Goal: Information Seeking & Learning: Learn about a topic

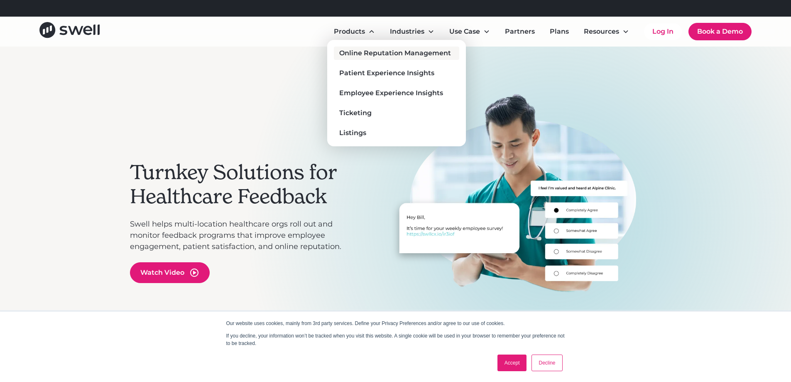
click at [344, 56] on div "Online Reputation Management" at bounding box center [395, 53] width 112 height 10
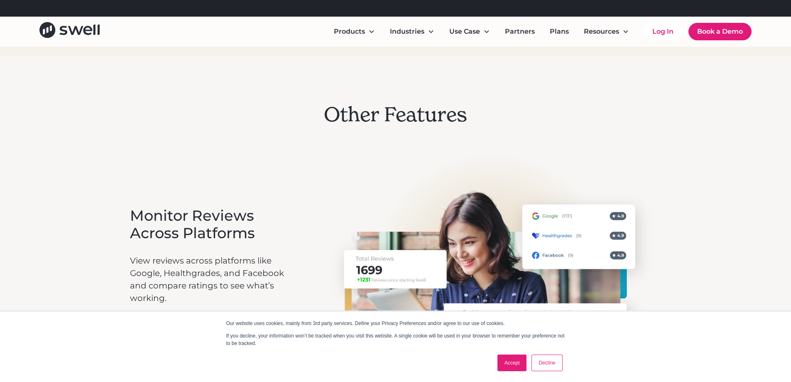
scroll to position [1412, 0]
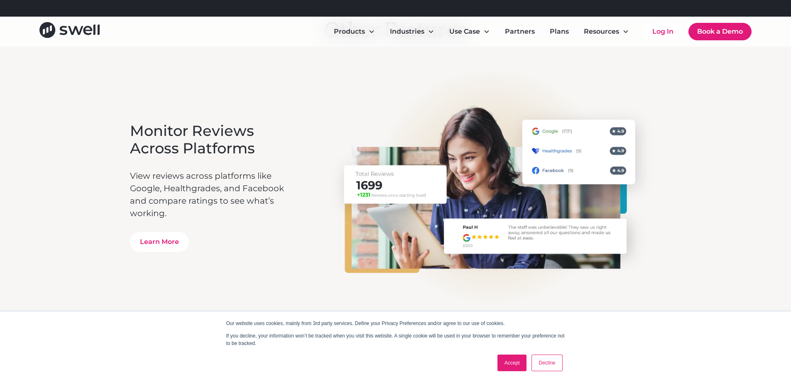
drag, startPoint x: 175, startPoint y: 160, endPoint x: 112, endPoint y: 119, distance: 75.4
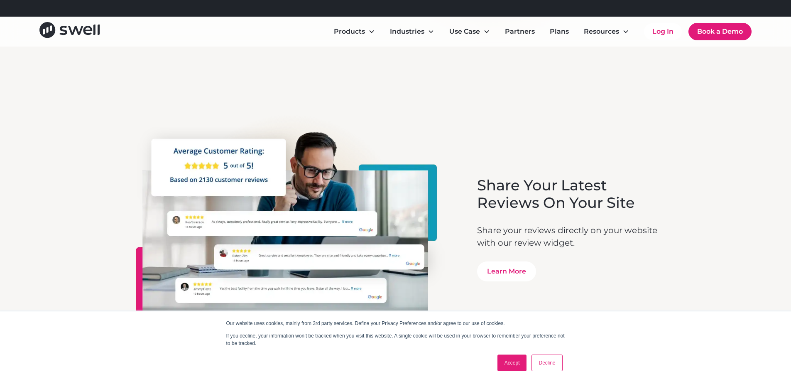
scroll to position [2368, 0]
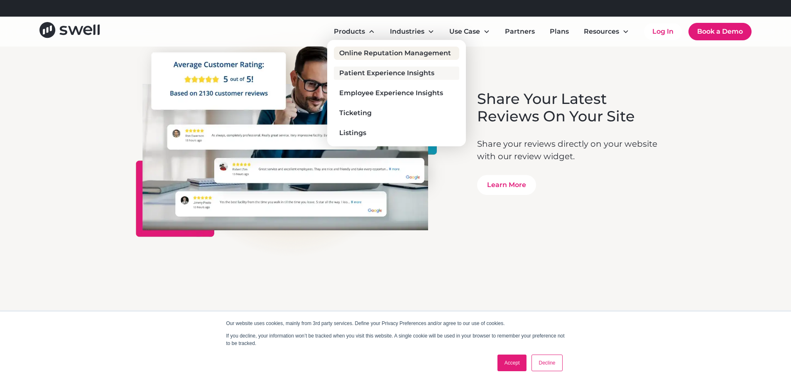
click at [354, 74] on div "Patient Experience Insights" at bounding box center [386, 73] width 95 height 10
